Goal: Information Seeking & Learning: Learn about a topic

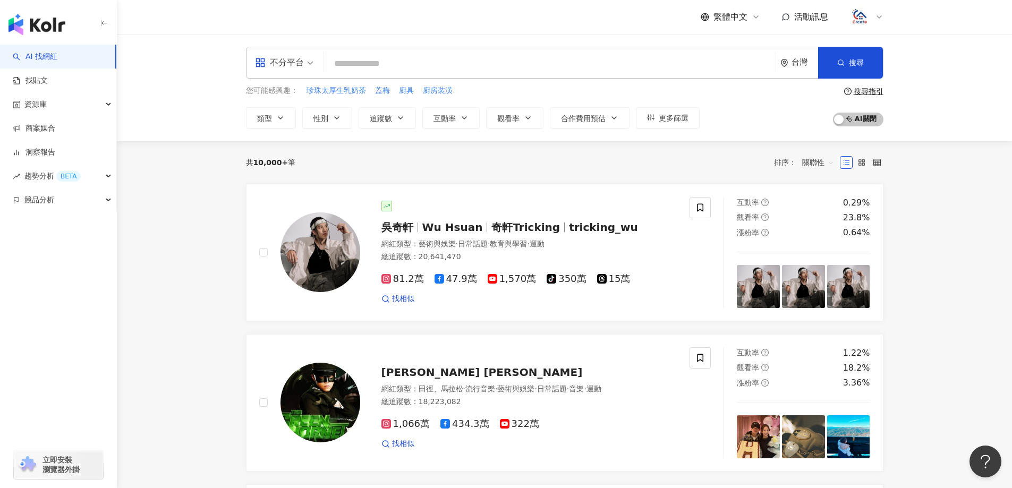
type input "**********"
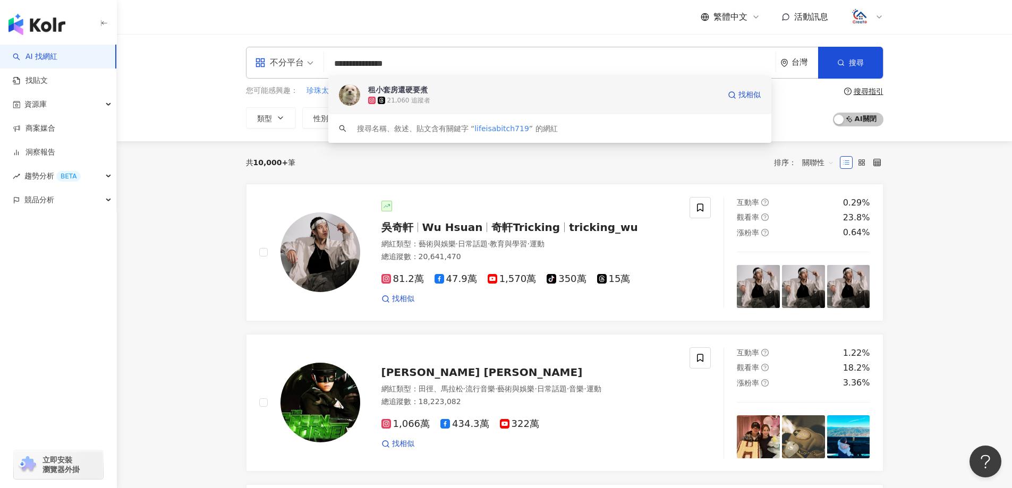
click at [442, 79] on div "租小套房還硬要煮 21,060 追蹤者 找相似" at bounding box center [549, 95] width 443 height 38
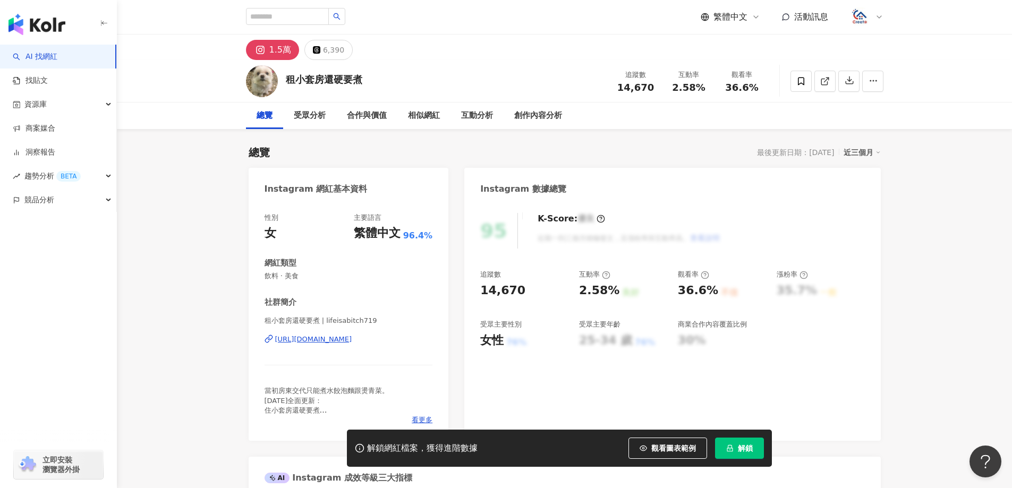
click at [755, 446] on button "解鎖" at bounding box center [739, 448] width 49 height 21
